Goal: Task Accomplishment & Management: Complete application form

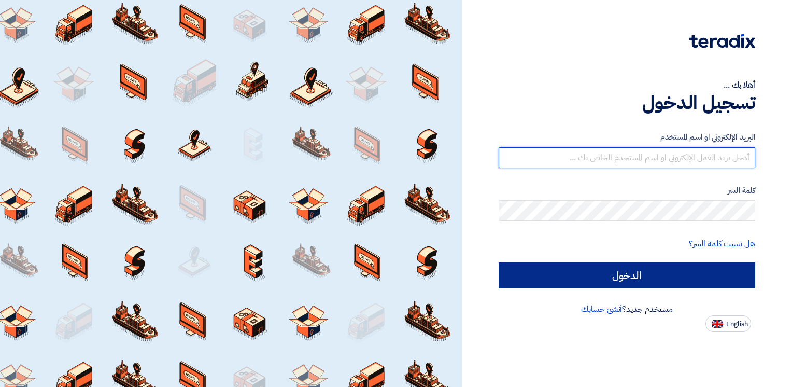
type input "[EMAIL_ADDRESS][DOMAIN_NAME]"
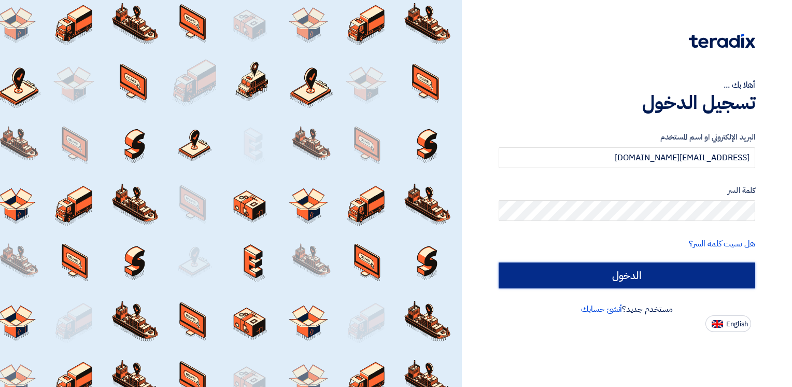
click at [670, 271] on input "الدخول" at bounding box center [627, 275] width 257 height 26
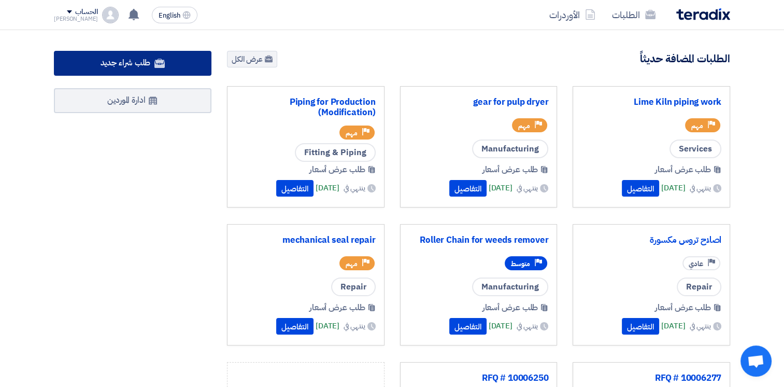
click at [124, 65] on span "طلب شراء جديد" at bounding box center [126, 62] width 50 height 12
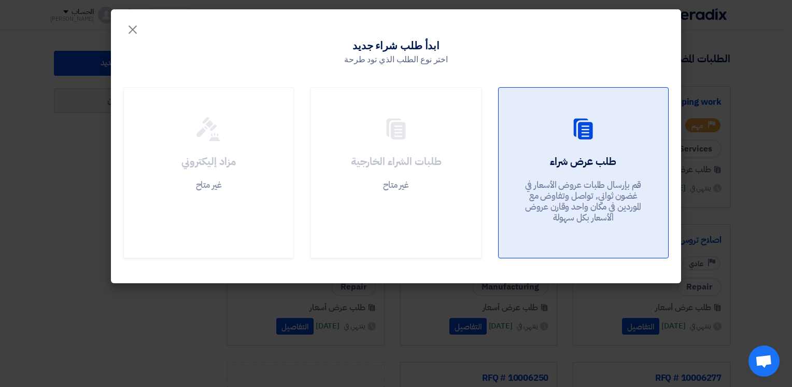
click at [581, 150] on link "طلب عرض شراء قم بإرسال طلبات عروض الأسعار في غضون ثواني, تواصل وتفاوض مع المورد…" at bounding box center [583, 172] width 171 height 171
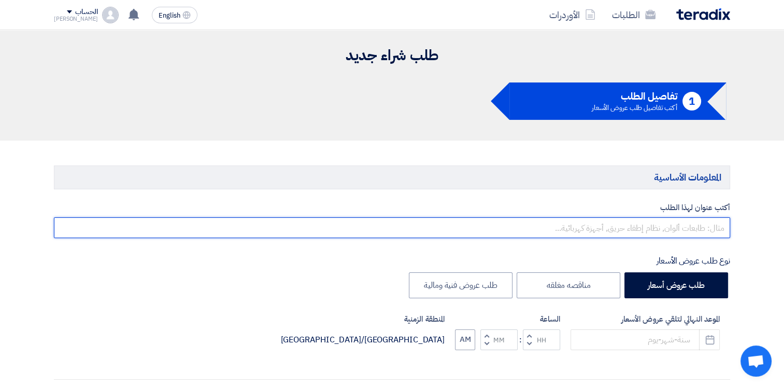
click at [689, 224] on input "text" at bounding box center [392, 227] width 676 height 21
click at [696, 229] on input "text" at bounding box center [392, 227] width 676 height 21
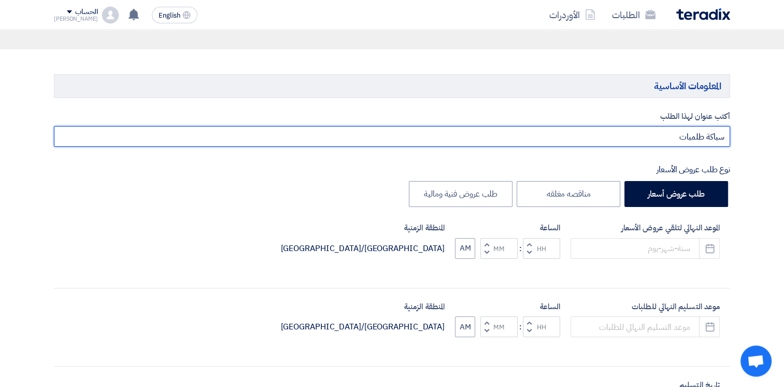
scroll to position [156, 0]
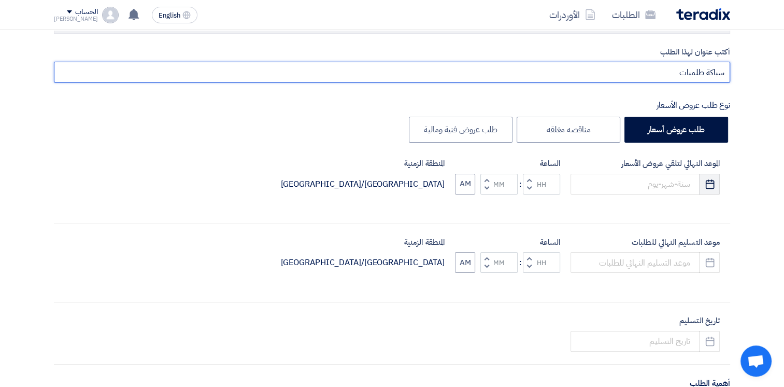
type input "سباكة طلمبات"
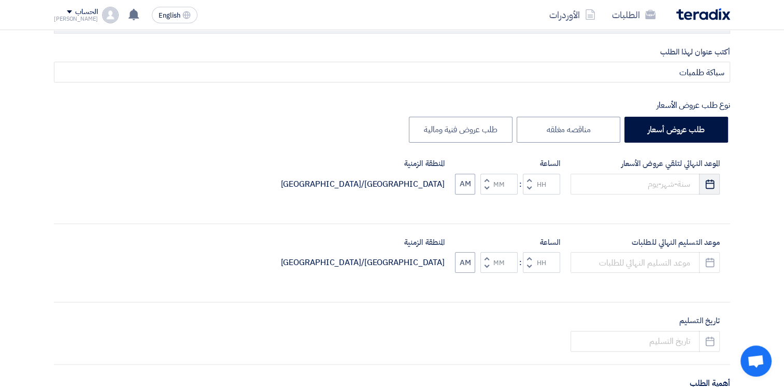
click at [708, 185] on icon "Pick a date" at bounding box center [710, 184] width 10 height 10
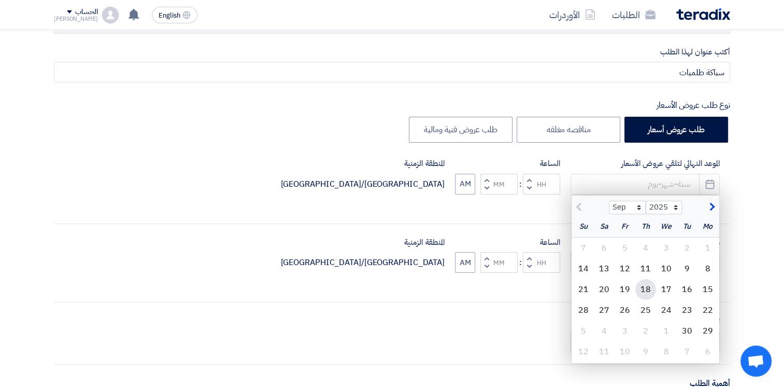
click at [645, 290] on div "18" at bounding box center [645, 289] width 21 height 21
type input "[DATE]"
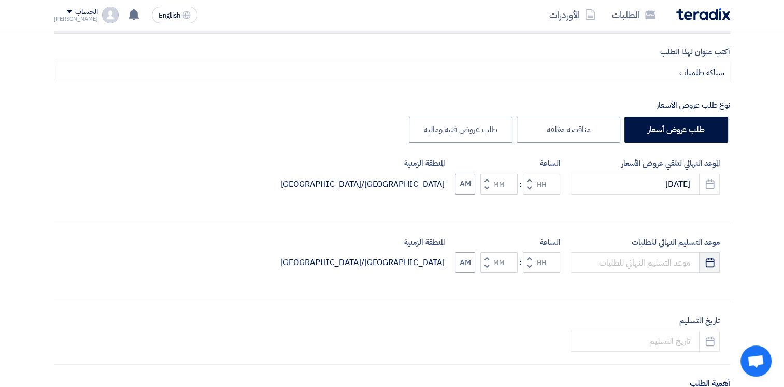
click at [705, 263] on icon "Pick a date" at bounding box center [710, 262] width 10 height 10
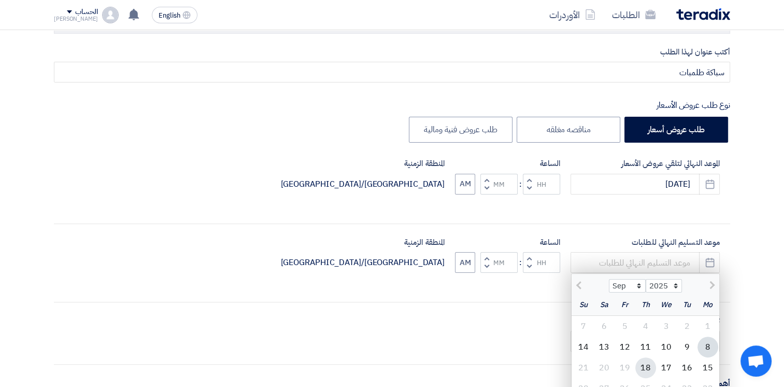
click at [648, 364] on div "18" at bounding box center [645, 367] width 21 height 21
type input "[DATE]"
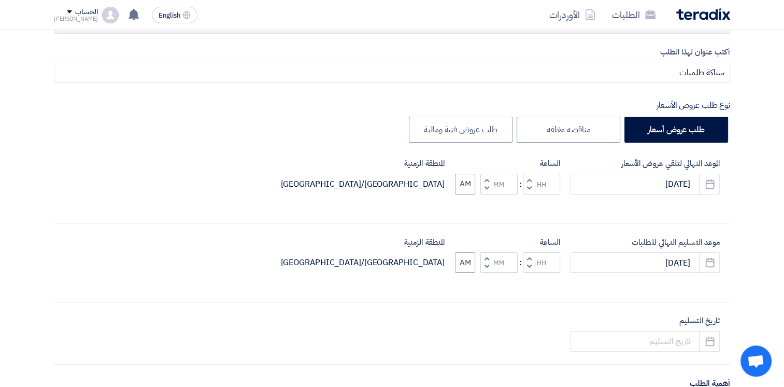
click at [533, 188] on button "Decrement hours" at bounding box center [529, 187] width 12 height 13
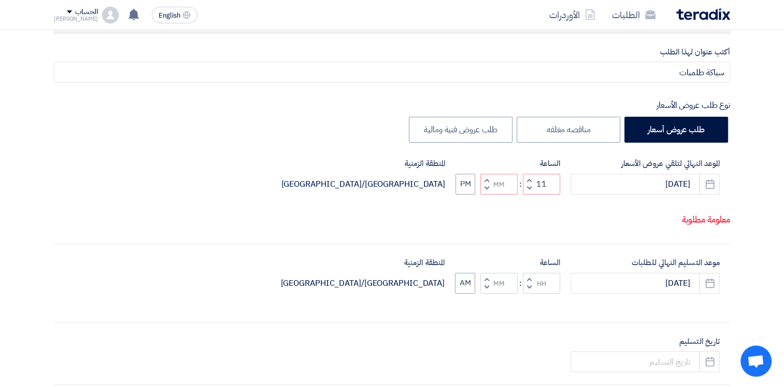
click at [531, 187] on button "Increment hours" at bounding box center [529, 180] width 12 height 13
click at [526, 194] on button "Decrement hours" at bounding box center [529, 187] width 12 height 13
click at [527, 194] on button "Decrement hours" at bounding box center [529, 187] width 12 height 13
type input "10"
click at [528, 291] on span "button" at bounding box center [530, 287] width 4 height 8
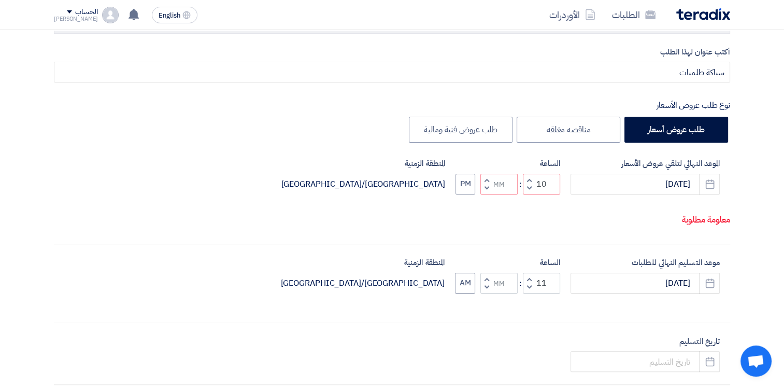
click at [528, 282] on span "button" at bounding box center [530, 279] width 4 height 8
click at [527, 293] on button "Decrement hours" at bounding box center [529, 286] width 12 height 13
type input "10"
click at [487, 192] on span "button" at bounding box center [487, 188] width 4 height 8
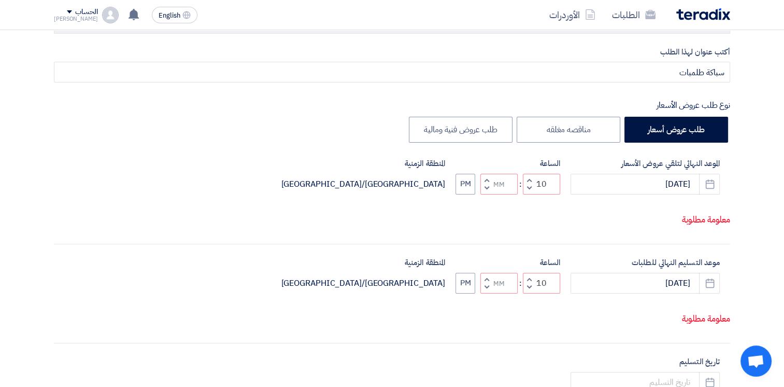
type input "09"
type input "59"
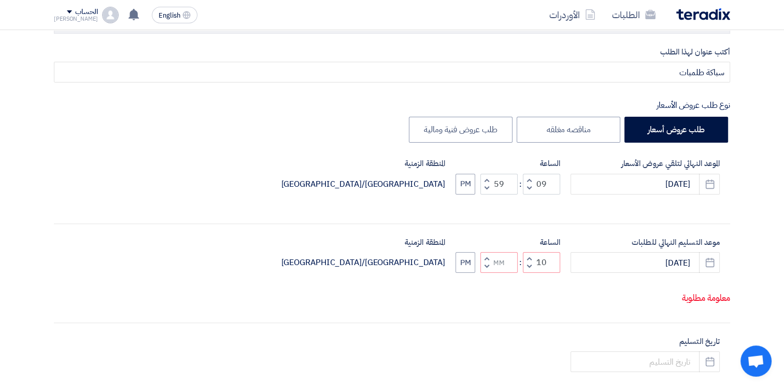
click at [486, 176] on span "button" at bounding box center [487, 180] width 4 height 8
type input "10"
type input "00"
click at [485, 270] on span "button" at bounding box center [487, 266] width 4 height 8
type input "09"
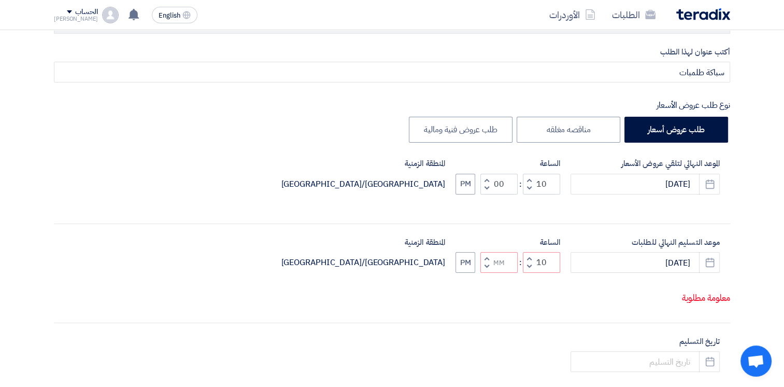
type input "59"
click at [487, 256] on span "button" at bounding box center [487, 259] width 4 height 8
type input "10"
type input "00"
click at [707, 183] on icon "Pick a date" at bounding box center [710, 184] width 10 height 10
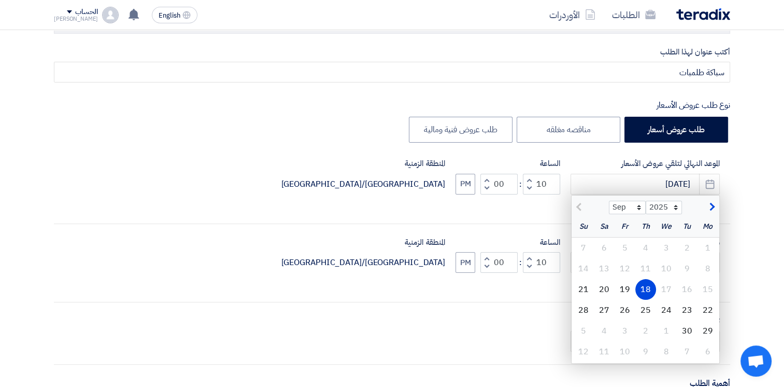
click at [680, 287] on div "16" at bounding box center [687, 289] width 21 height 21
click at [644, 291] on div "18" at bounding box center [645, 289] width 21 height 21
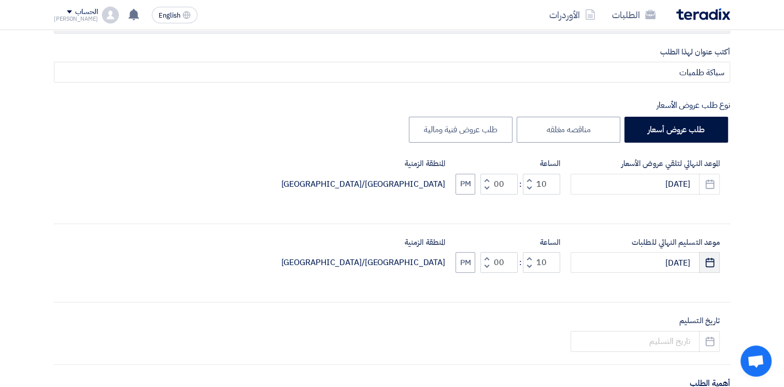
click at [714, 265] on icon "Pick a date" at bounding box center [710, 262] width 10 height 10
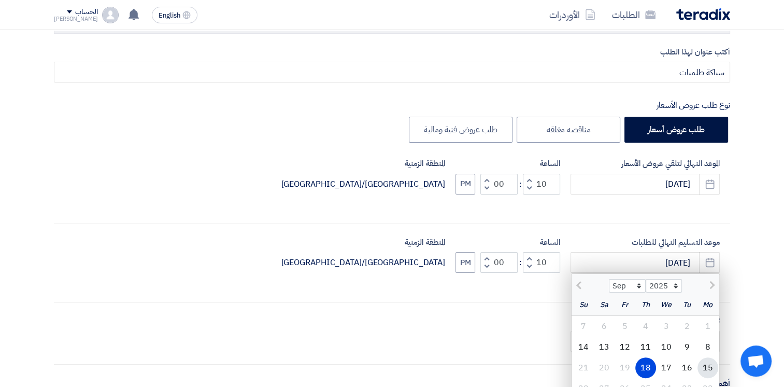
click at [706, 366] on div "15" at bounding box center [708, 367] width 21 height 21
type input "[DATE]"
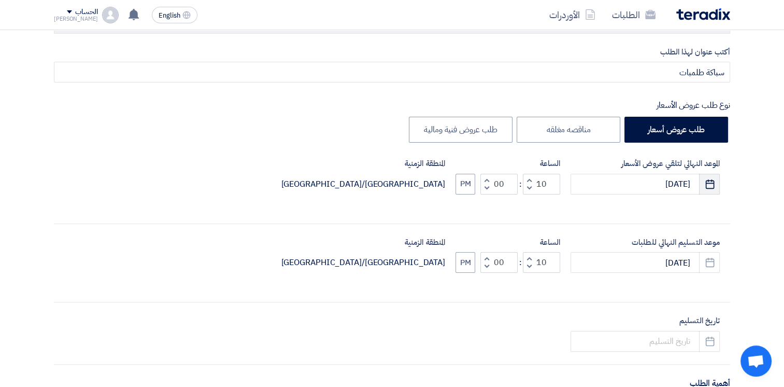
click at [707, 183] on icon "Pick a date" at bounding box center [710, 184] width 10 height 10
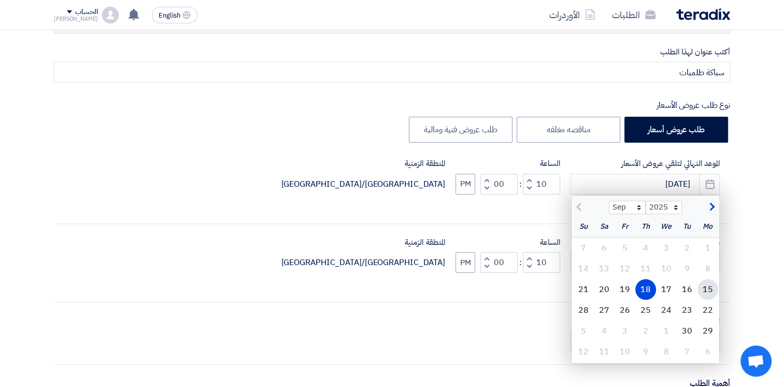
click at [710, 291] on div "15" at bounding box center [708, 289] width 21 height 21
type input "[DATE]"
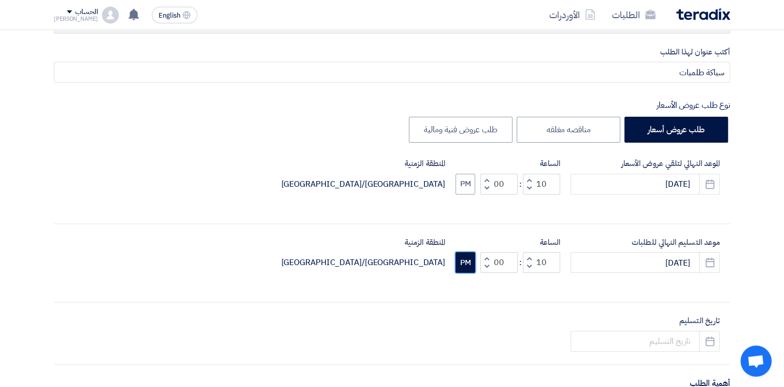
click at [464, 264] on button "PM" at bounding box center [466, 262] width 20 height 21
click at [467, 186] on button "PM" at bounding box center [466, 184] width 20 height 21
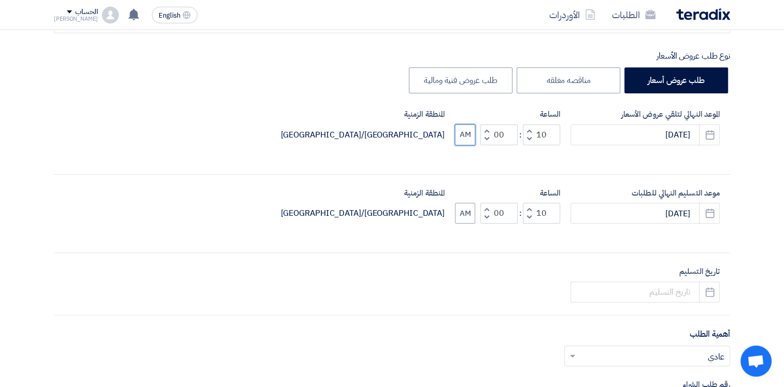
scroll to position [259, 0]
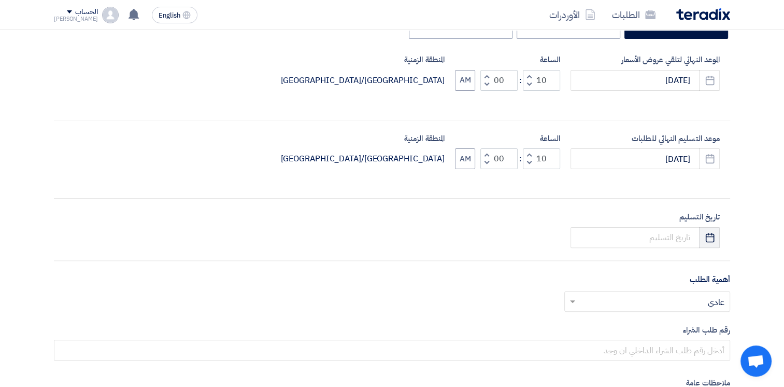
click at [713, 229] on button "Pick a date" at bounding box center [709, 237] width 21 height 21
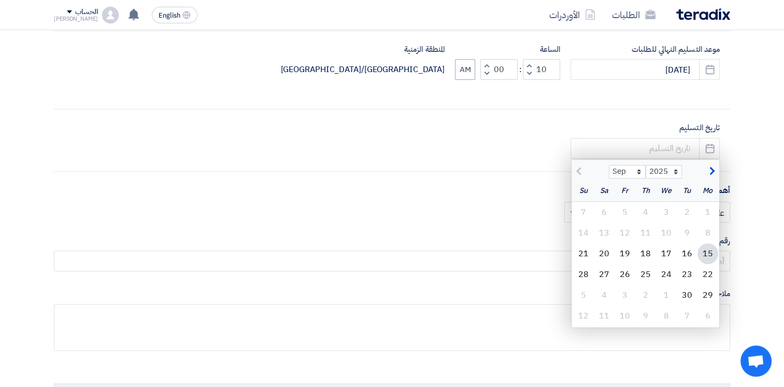
scroll to position [363, 0]
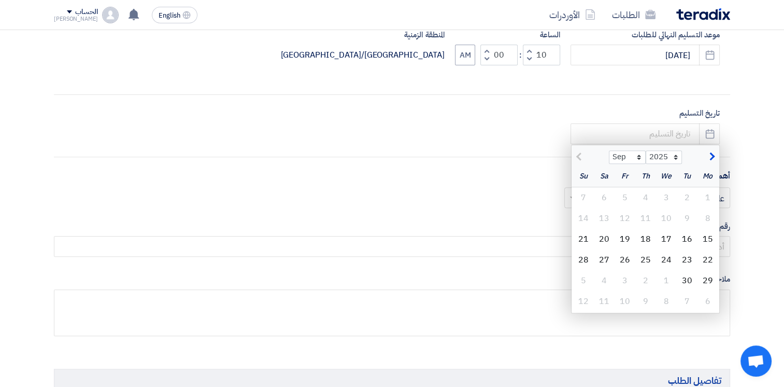
click at [711, 157] on span "button" at bounding box center [711, 156] width 6 height 11
select select "11"
click at [711, 302] on div "1" at bounding box center [708, 301] width 21 height 21
type input "[DATE]"
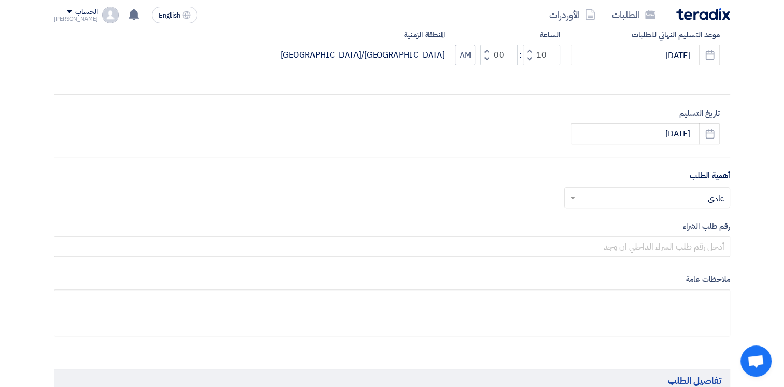
click at [693, 196] on input "text" at bounding box center [653, 198] width 145 height 17
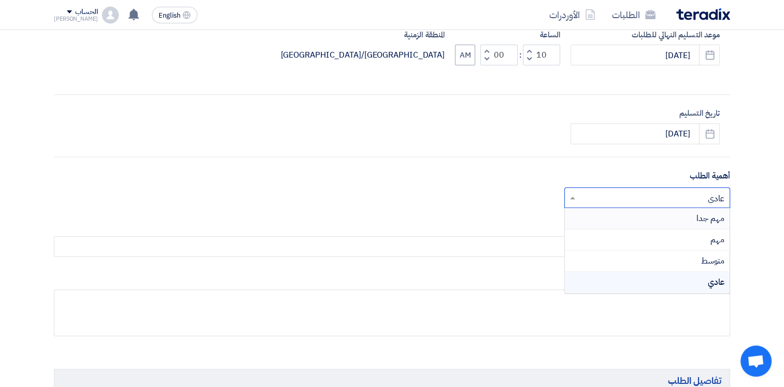
click at [698, 217] on span "مهم جدا" at bounding box center [711, 218] width 28 height 12
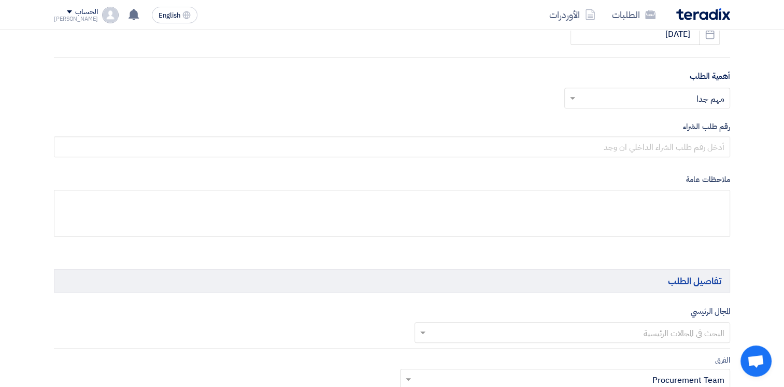
scroll to position [467, 0]
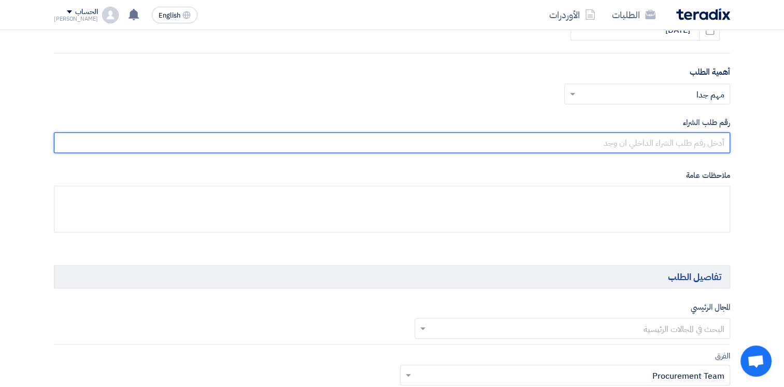
click at [682, 142] on input "text" at bounding box center [392, 142] width 676 height 21
click at [703, 145] on input "text" at bounding box center [392, 142] width 676 height 21
type input "10007852"
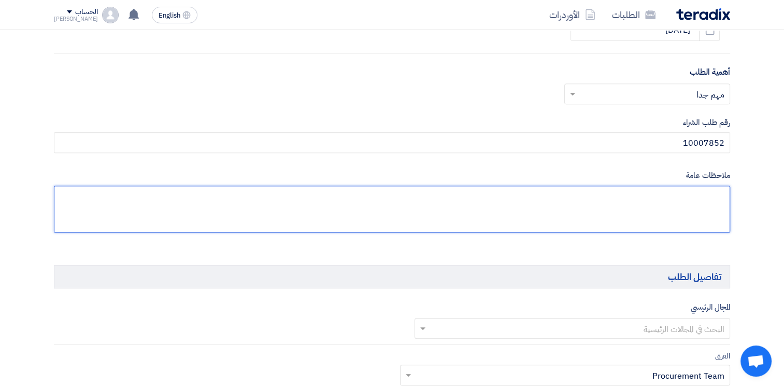
click at [678, 201] on textarea at bounding box center [392, 209] width 676 height 47
type textarea "ه"
click at [677, 197] on textarea at bounding box center [392, 209] width 676 height 47
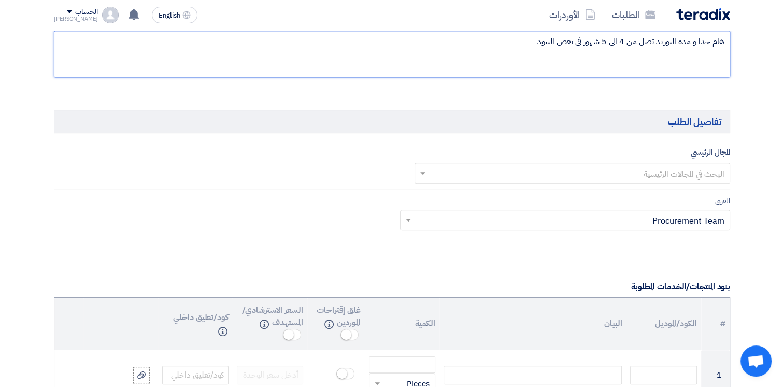
scroll to position [622, 0]
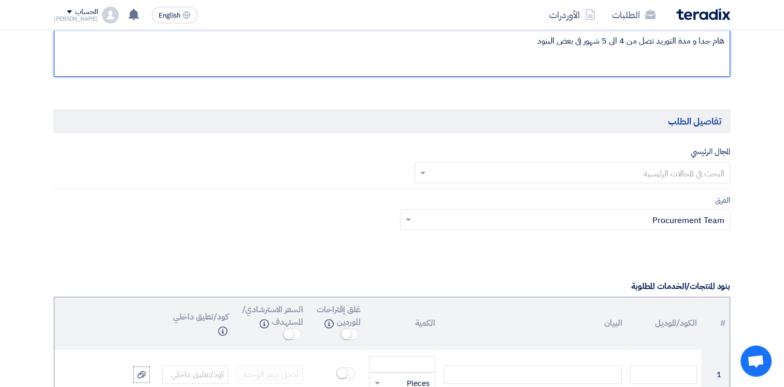
type textarea "هام جدا و مدة التوريد تصل من 4 الى 5 شهور فى بعض البنود"
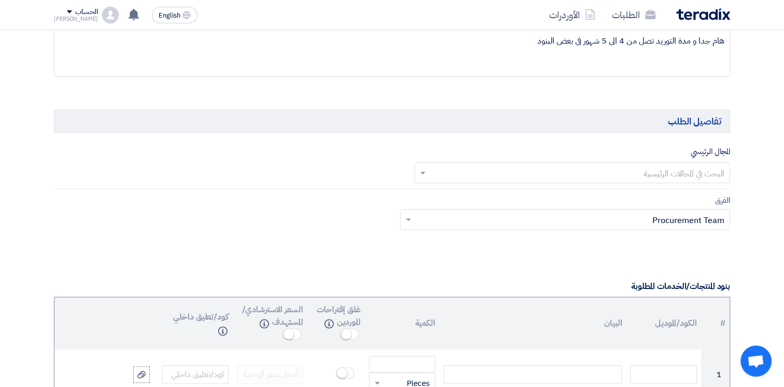
click at [692, 173] on input "text" at bounding box center [578, 173] width 295 height 17
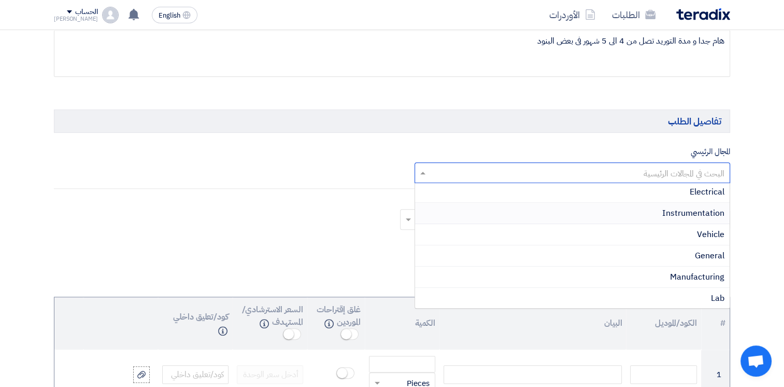
scroll to position [415, 0]
click at [698, 219] on span "Manufacturing" at bounding box center [697, 225] width 54 height 12
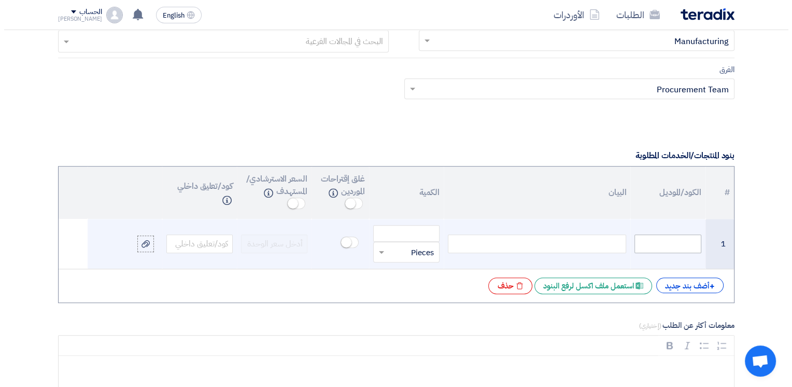
scroll to position [778, 0]
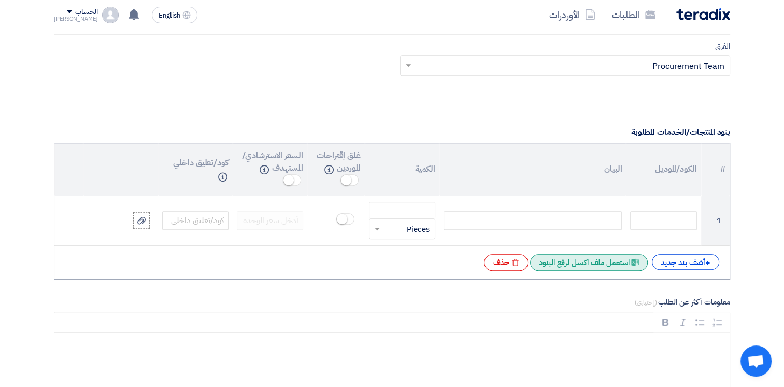
click at [586, 263] on div "Excel file استعمل ملف اكسل لرفع البنود" at bounding box center [589, 262] width 118 height 17
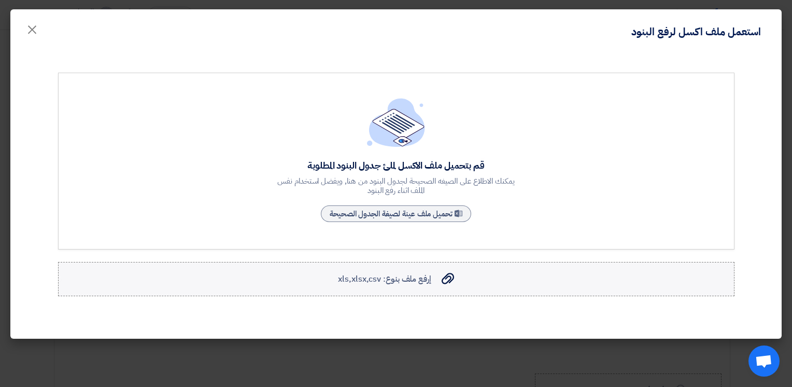
click at [407, 281] on span "إرفع ملف بنوع: xls,xlsx,csv" at bounding box center [384, 279] width 93 height 12
click at [0, 0] on input "إرفع ملف بنوع: xls,xlsx,csv إرفع ملف بنوع: xls,xlsx,csv" at bounding box center [0, 0] width 0 height 0
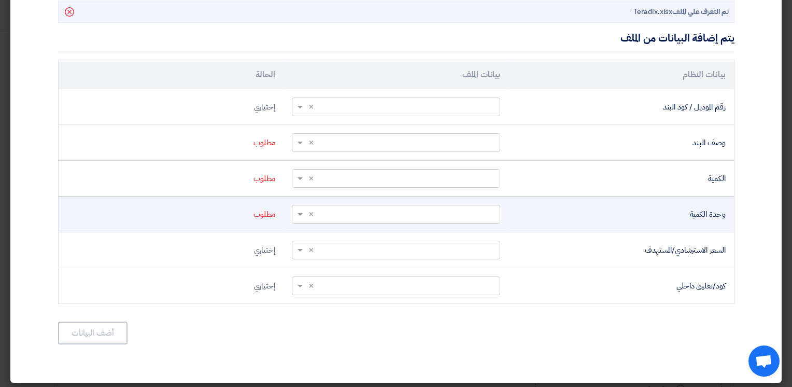
scroll to position [303, 0]
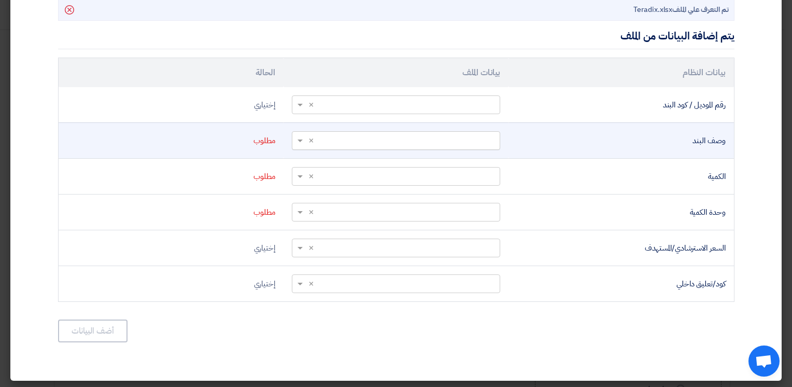
click at [430, 140] on input "text" at bounding box center [402, 140] width 188 height 17
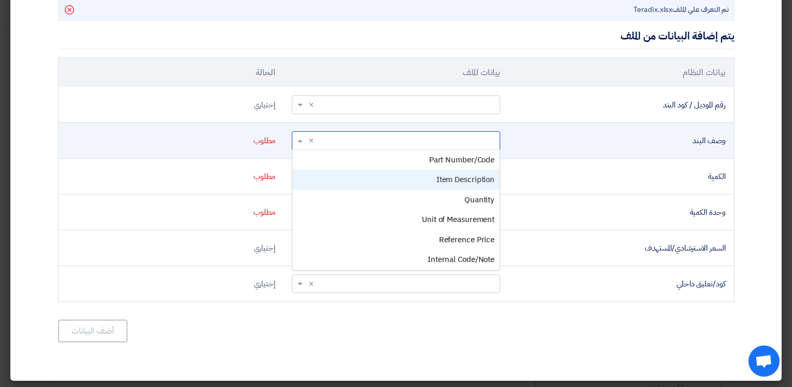
click at [478, 176] on span "Item Description" at bounding box center [465, 179] width 58 height 11
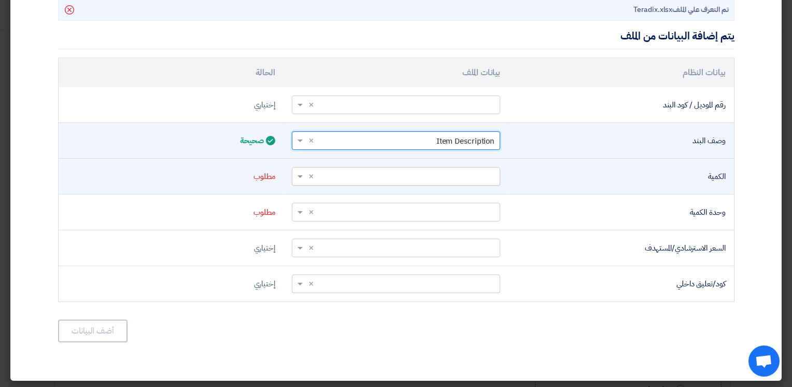
click at [475, 172] on input "text" at bounding box center [402, 175] width 188 height 17
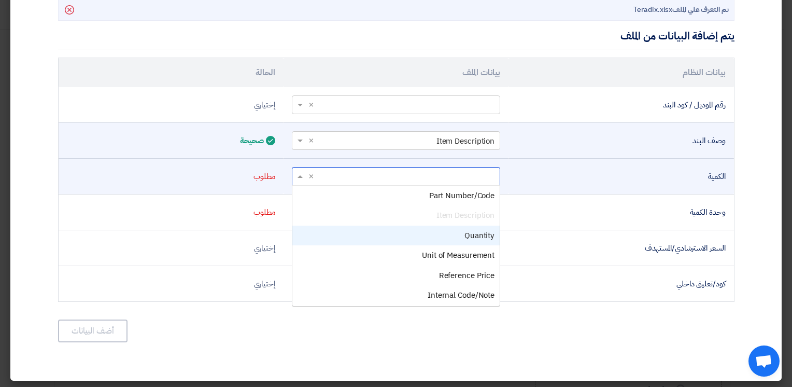
click at [479, 232] on span "Quantity" at bounding box center [479, 235] width 30 height 11
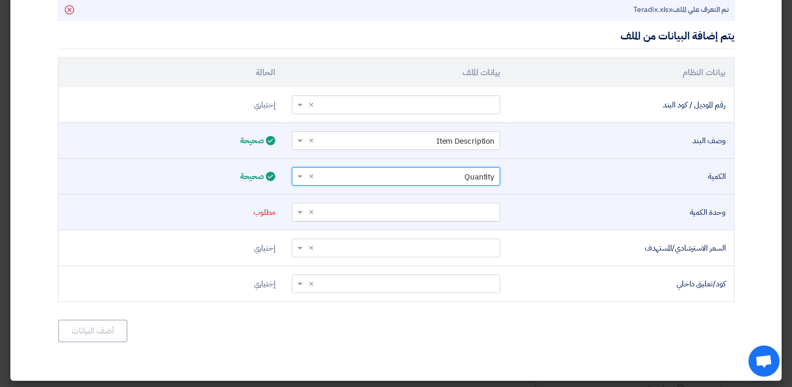
click at [466, 215] on input "text" at bounding box center [402, 211] width 188 height 17
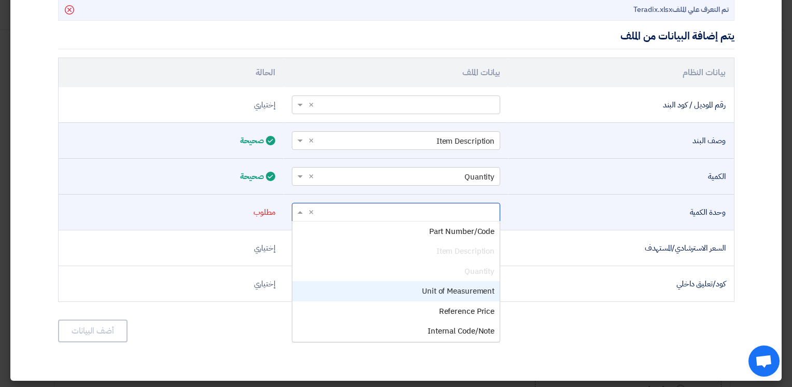
click at [469, 287] on span "Unit of Measurement" at bounding box center [458, 290] width 73 height 11
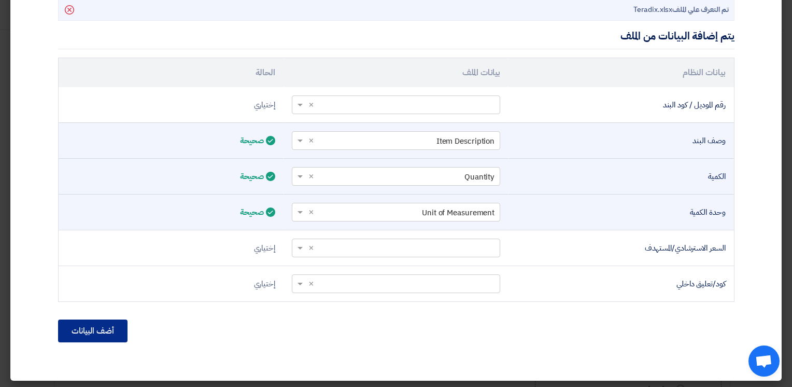
click at [102, 331] on button "أضف البيانات" at bounding box center [92, 330] width 69 height 23
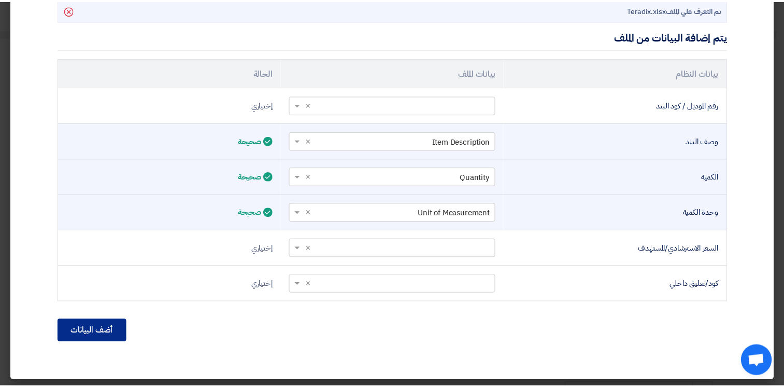
scroll to position [193, 0]
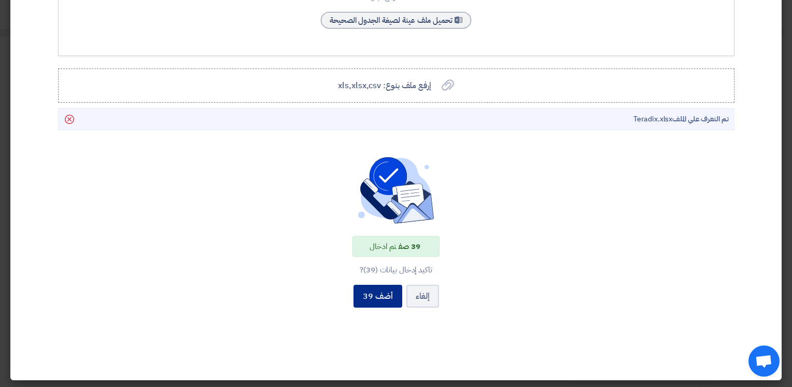
click at [389, 295] on button "أضف 39" at bounding box center [378, 296] width 49 height 23
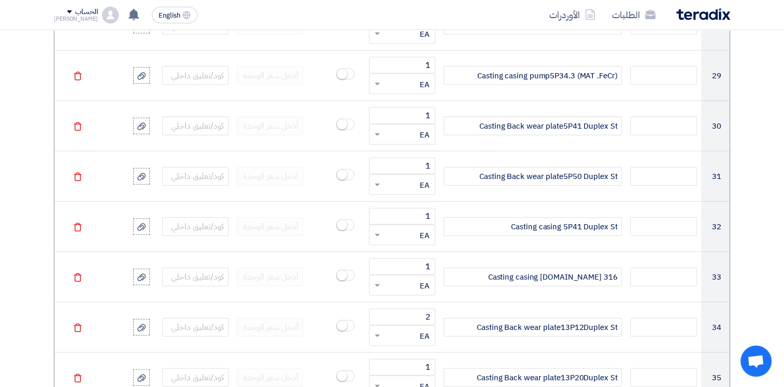
scroll to position [2851, 0]
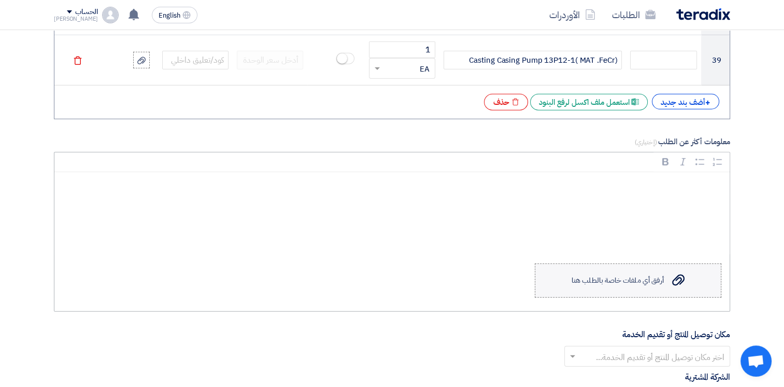
click at [643, 276] on div "أرفق أي ملفات خاصة بالطلب هنا" at bounding box center [618, 280] width 92 height 8
click at [0, 0] on input "Upload a file أرفق أي ملفات خاصة بالطلب هنا" at bounding box center [0, 0] width 0 height 0
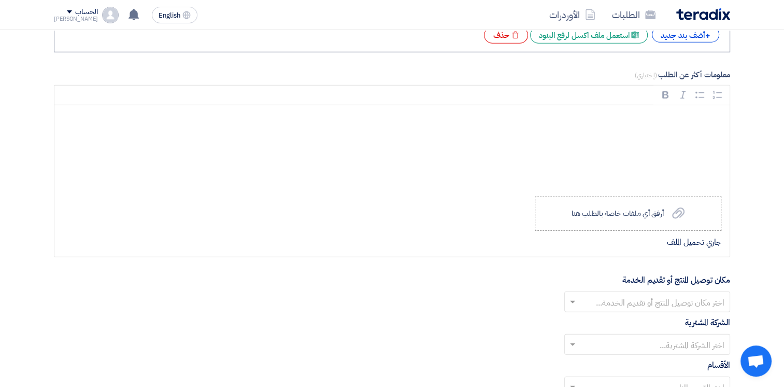
scroll to position [3006, 0]
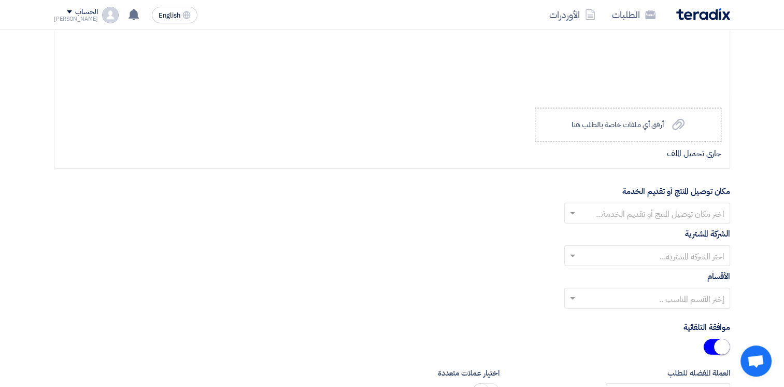
click at [653, 210] on input "text" at bounding box center [653, 214] width 145 height 17
click at [670, 228] on span "Alsharkeya Sugar Manufacturing - Site" at bounding box center [653, 234] width 144 height 12
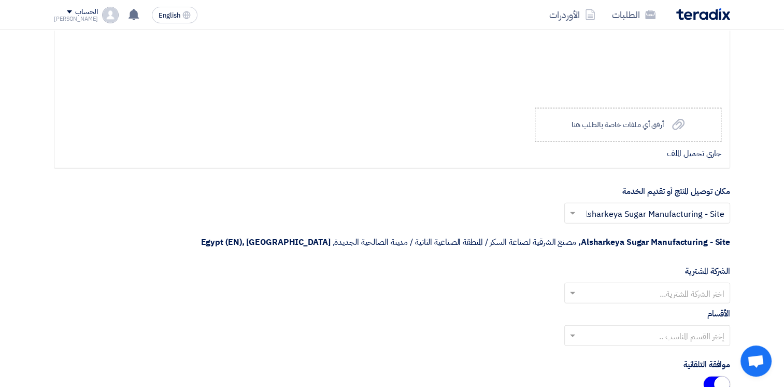
click at [672, 286] on input "text" at bounding box center [653, 294] width 145 height 17
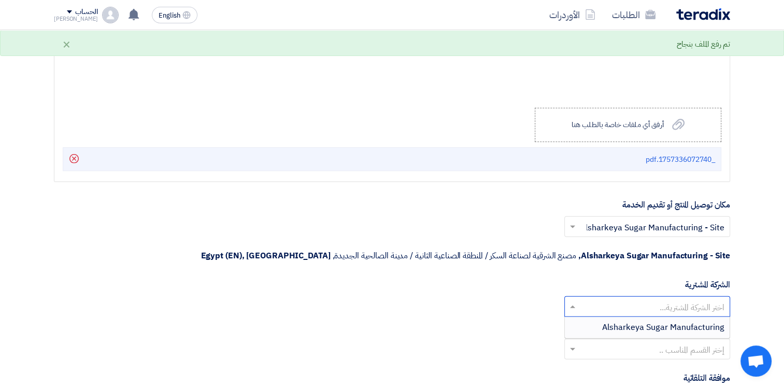
click at [678, 299] on input "text" at bounding box center [653, 307] width 145 height 17
click at [680, 321] on span "Alsharkeya Sugar Manufacturing" at bounding box center [663, 327] width 122 height 12
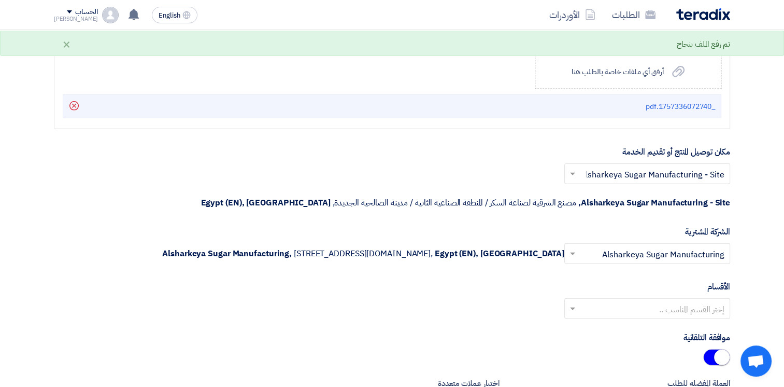
scroll to position [3110, 0]
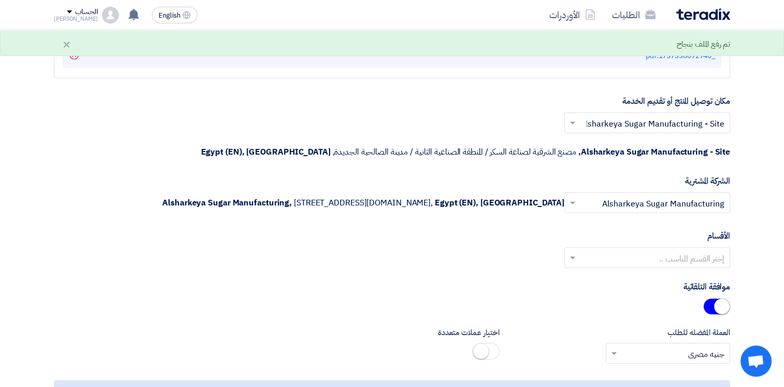
click at [657, 251] on input "text" at bounding box center [653, 258] width 145 height 17
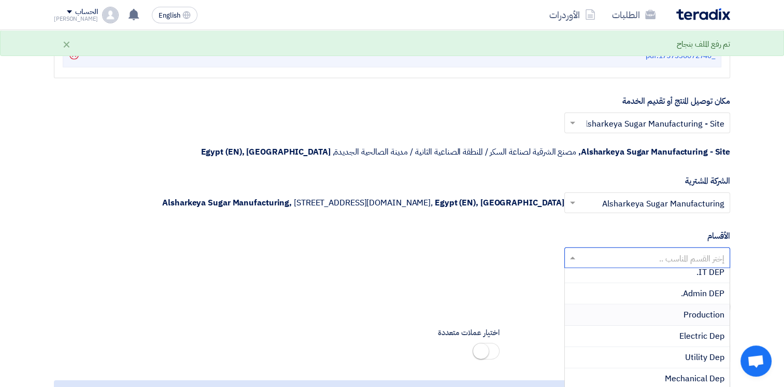
scroll to position [52, 0]
click at [688, 348] on span "Mechanical Dep" at bounding box center [695, 354] width 60 height 12
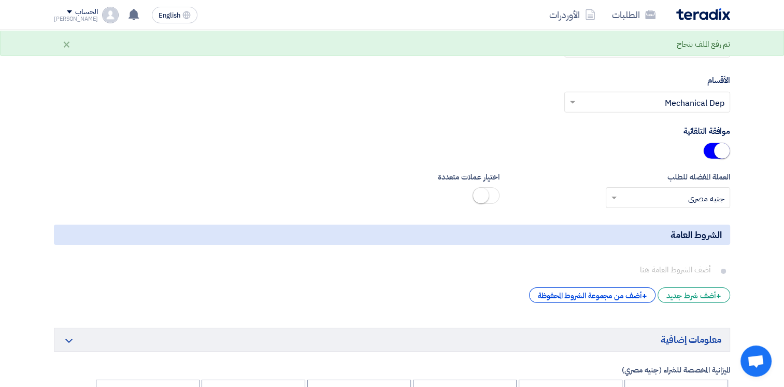
scroll to position [3369, 0]
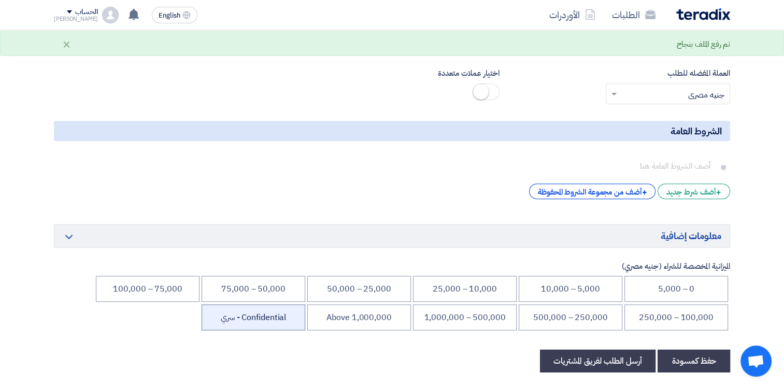
click at [252, 316] on li "Confidential - سري" at bounding box center [254, 317] width 104 height 26
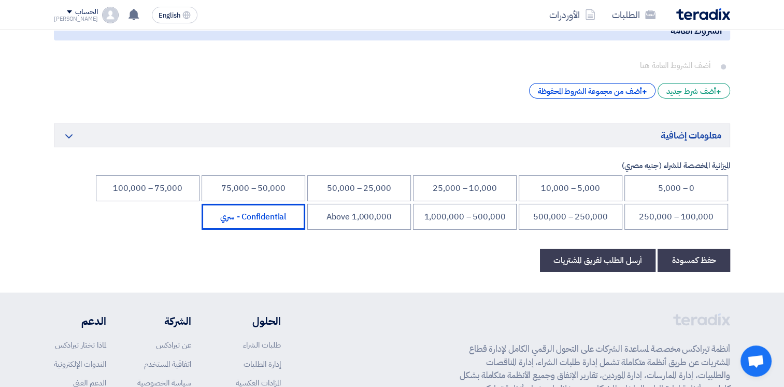
scroll to position [3577, 0]
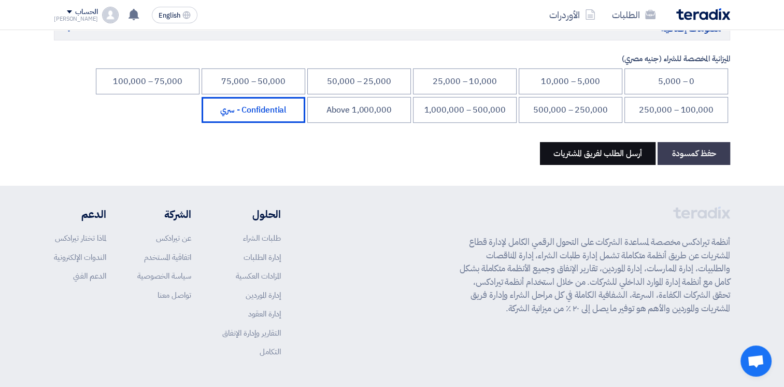
click at [601, 142] on button "أرسل الطلب لفريق المشتريات" at bounding box center [598, 153] width 116 height 23
